Goal: Find contact information: Find contact information

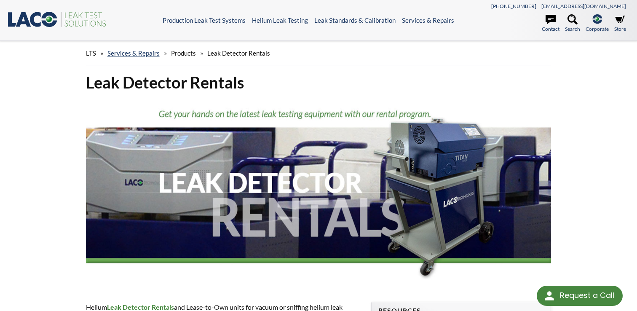
select select "Language Translate Widget"
click at [549, 29] on link "Contact" at bounding box center [551, 23] width 18 height 19
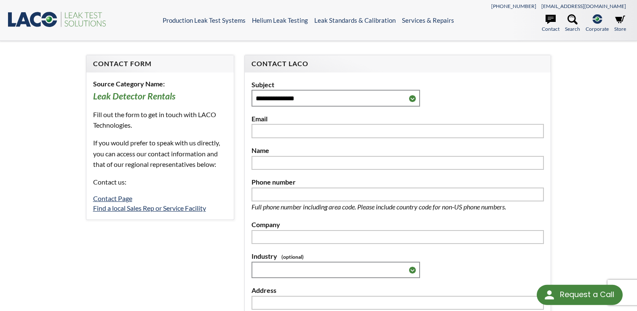
select select "Language Translate Widget"
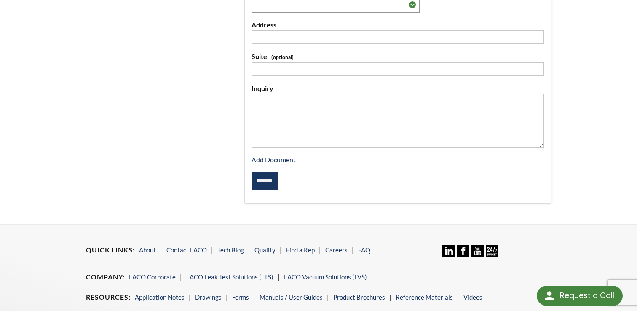
scroll to position [373, 0]
